Goal: Information Seeking & Learning: Learn about a topic

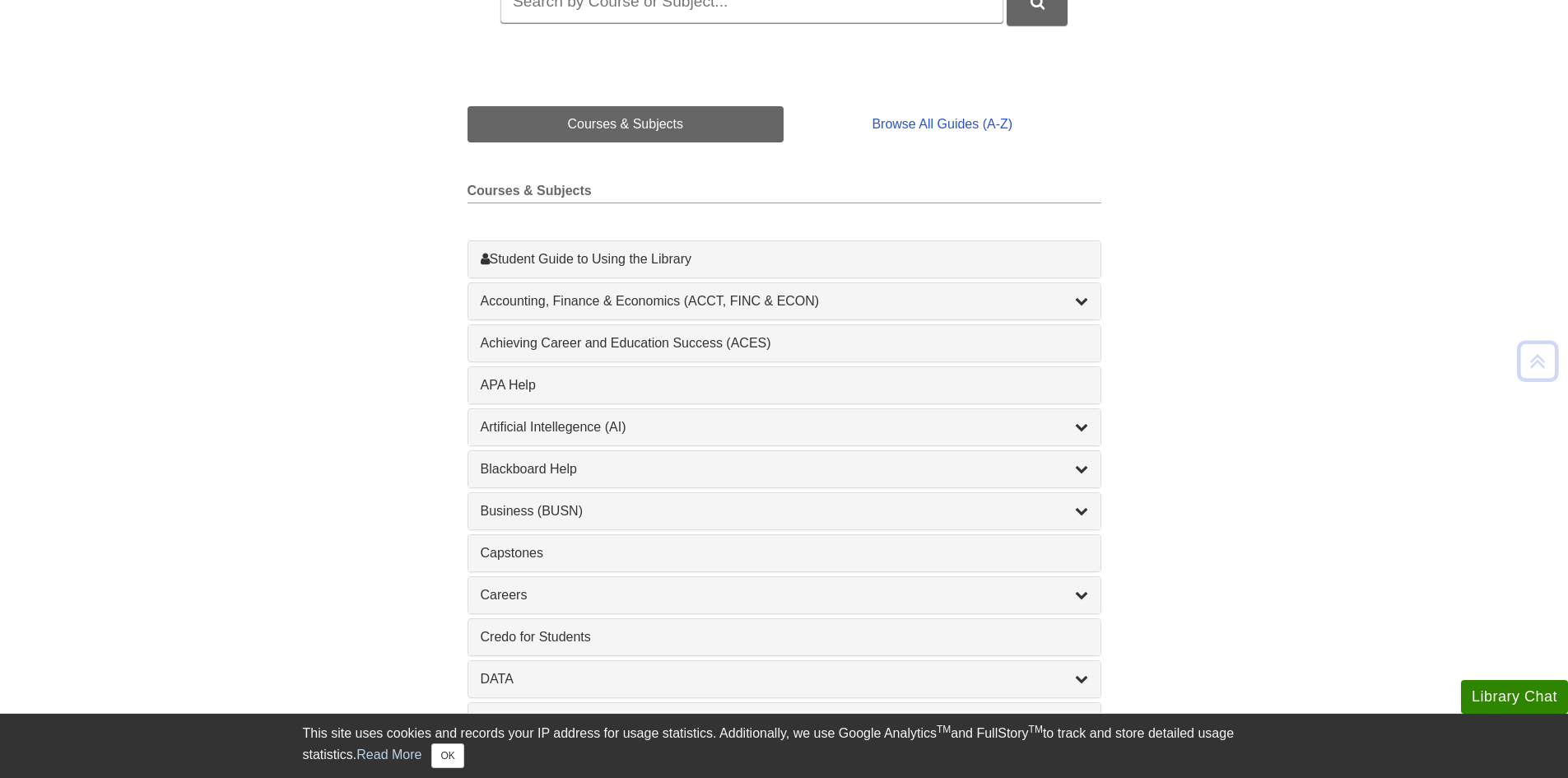
scroll to position [412, 0]
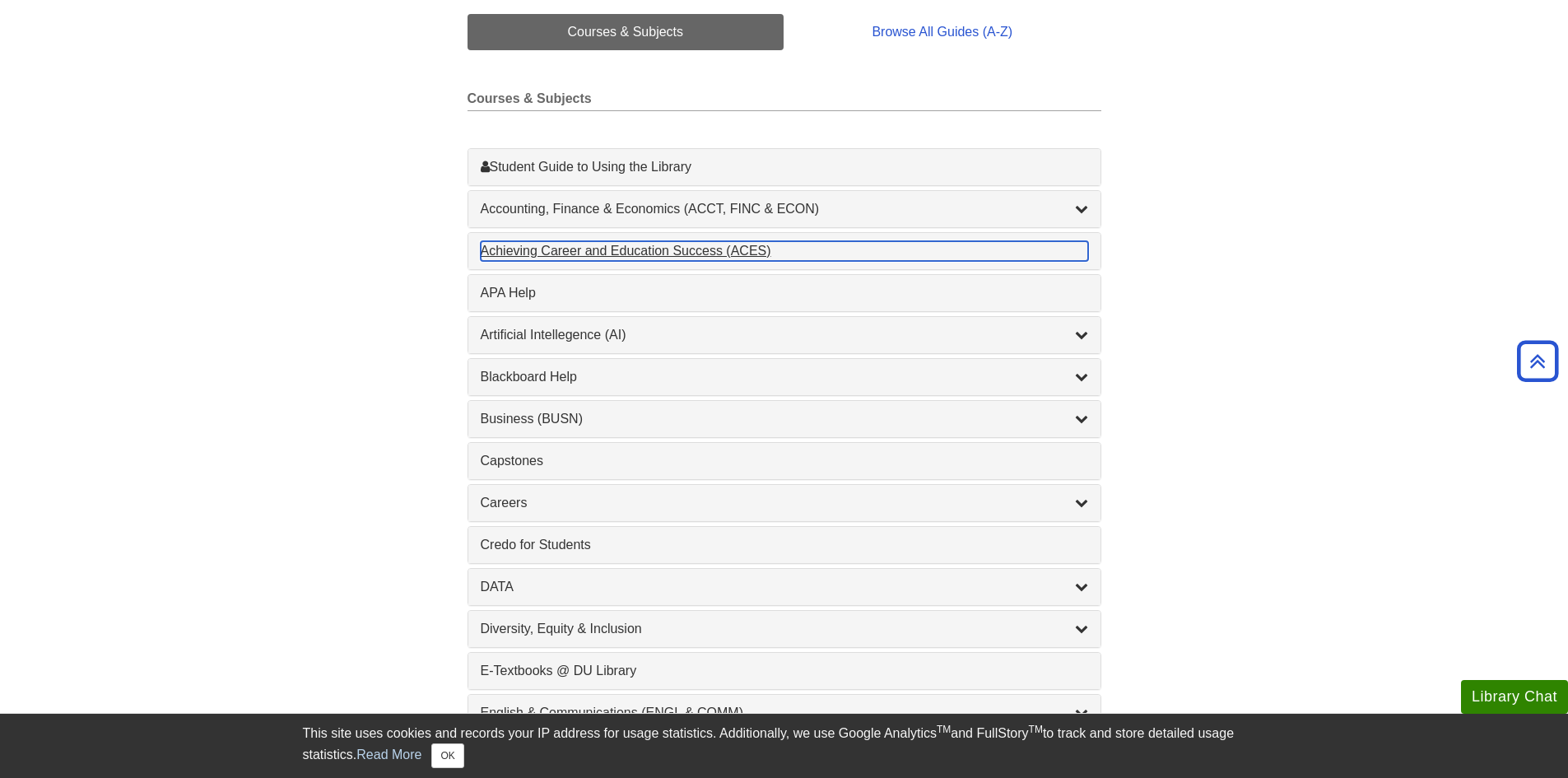
click at [575, 241] on div "Achieving Career and Education Success (ACES) , 1 guides" at bounding box center [784, 251] width 607 height 19
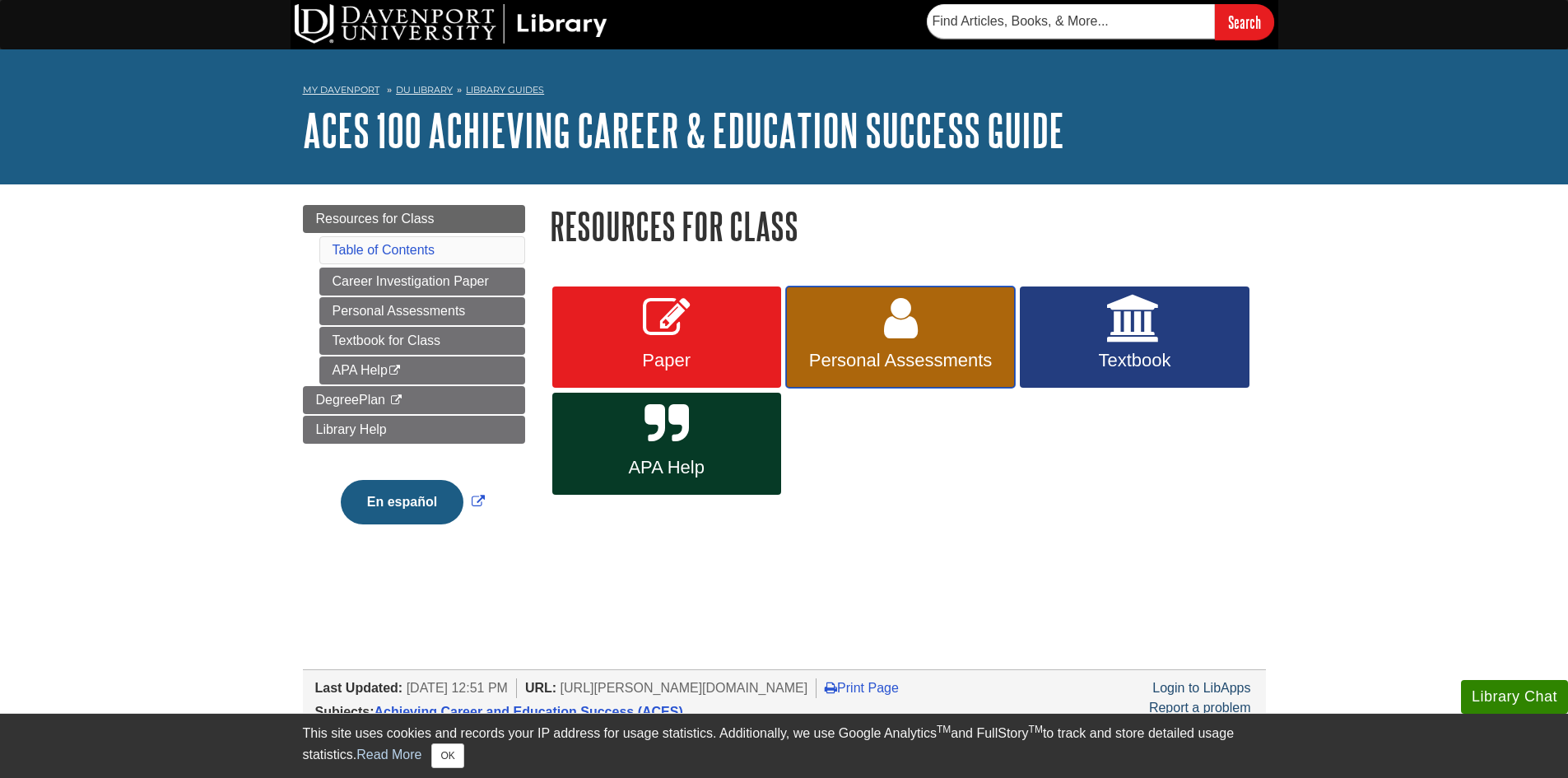
click at [946, 330] on link "Personal Assessments" at bounding box center [900, 337] width 229 height 102
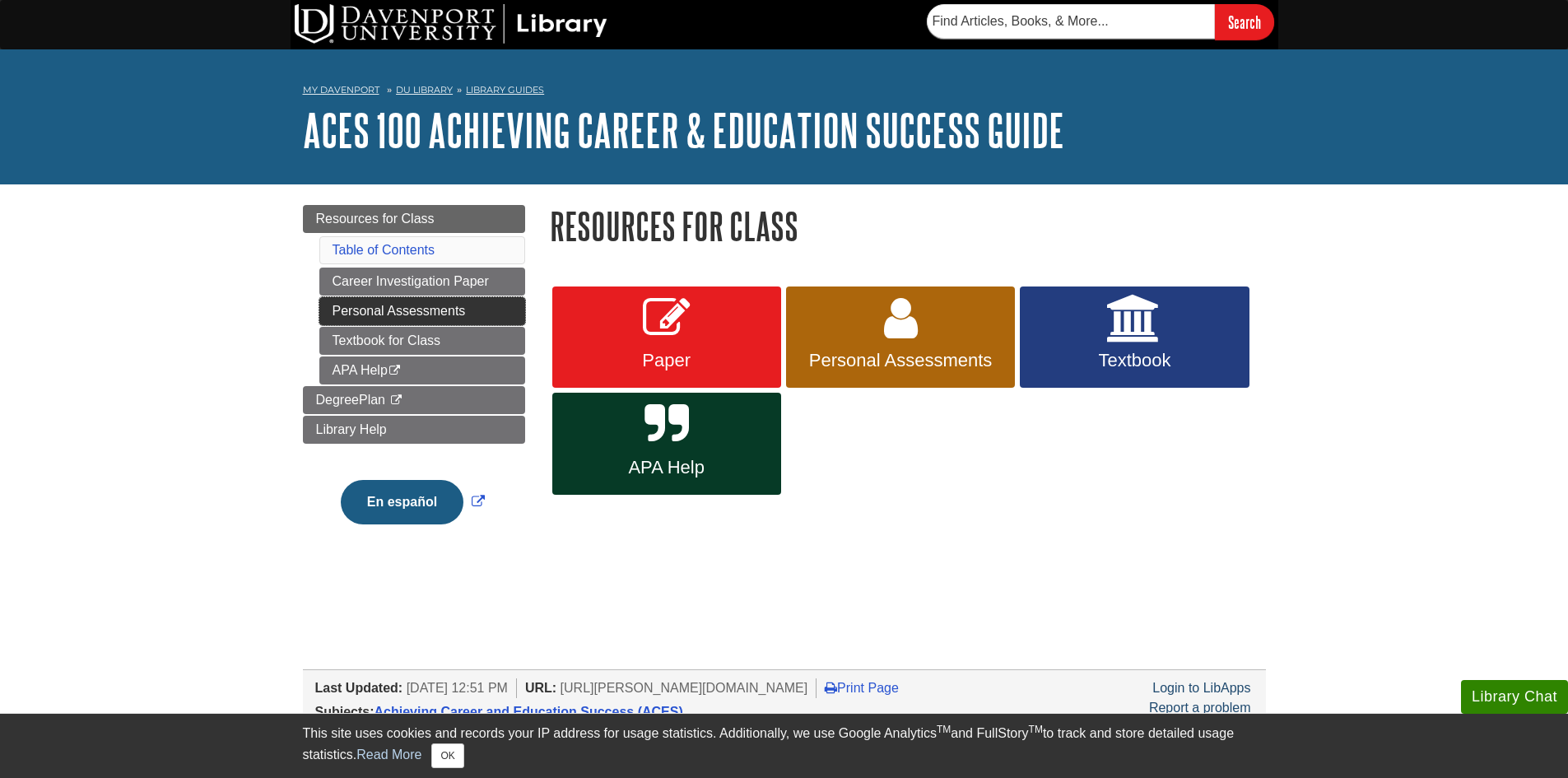
click at [437, 307] on link "Personal Assessments" at bounding box center [422, 311] width 206 height 28
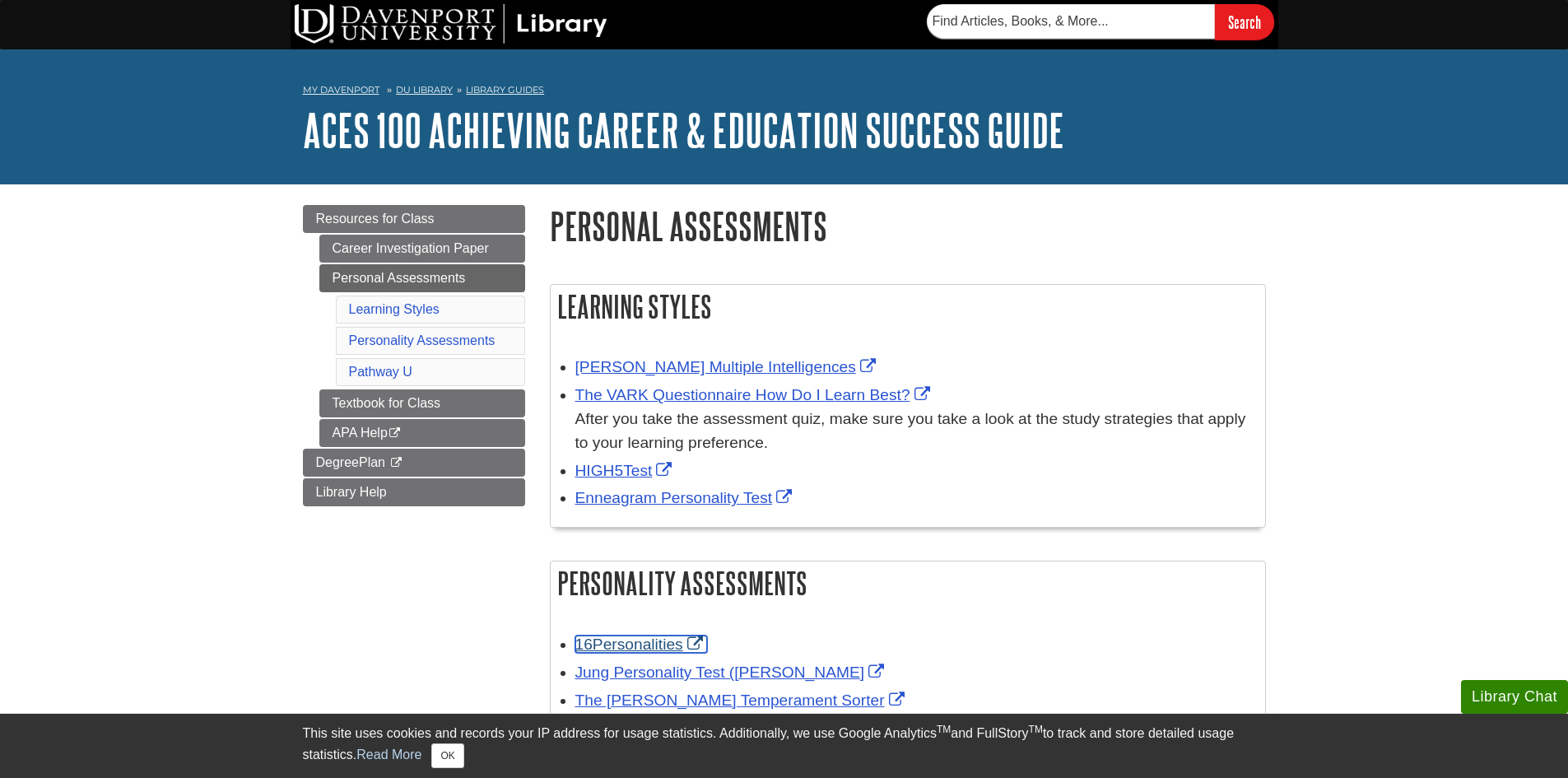
click at [629, 637] on link "16Personalities" at bounding box center [641, 645] width 132 height 18
